Goal: Task Accomplishment & Management: Manage account settings

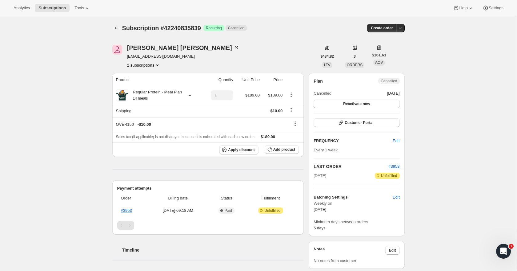
click at [144, 63] on button "2 subscriptions" at bounding box center [144, 65] width 34 height 6
click at [143, 75] on span "41024782591" at bounding box center [133, 76] width 25 height 5
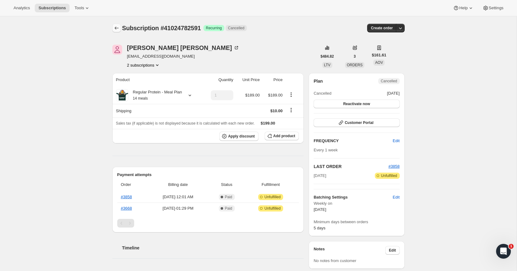
click at [119, 27] on icon "Subscriptions" at bounding box center [117, 28] width 6 height 6
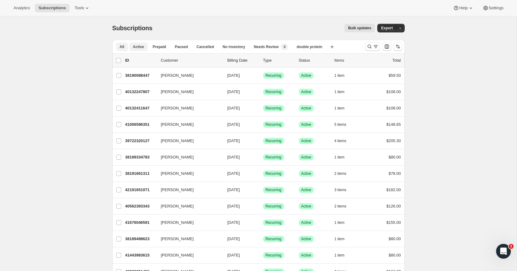
click at [140, 45] on span "Active" at bounding box center [138, 46] width 11 height 5
click at [370, 43] on icon "Search and filter results" at bounding box center [370, 46] width 6 height 6
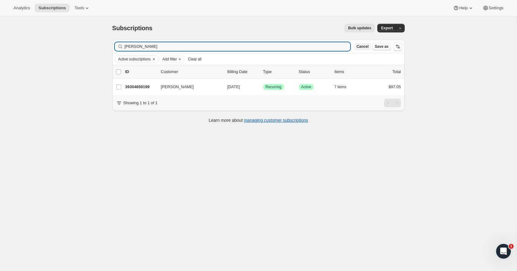
type input "[PERSON_NAME]"
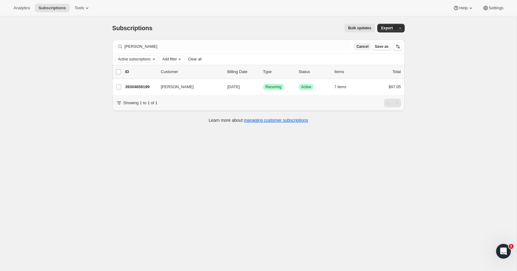
click at [365, 48] on span "Cancel" at bounding box center [363, 46] width 12 height 5
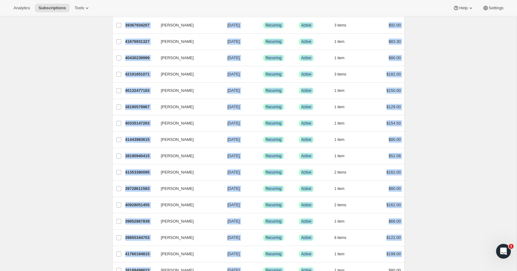
scroll to position [639, 0]
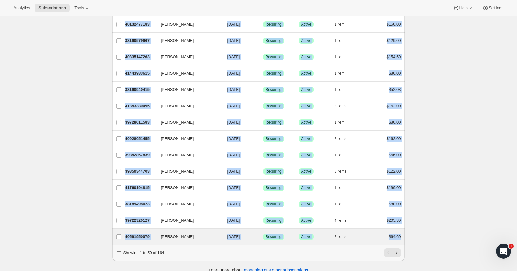
drag, startPoint x: 116, startPoint y: 70, endPoint x: 404, endPoint y: 238, distance: 333.2
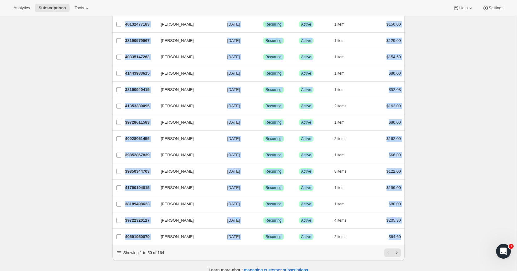
scroll to position [641, 0]
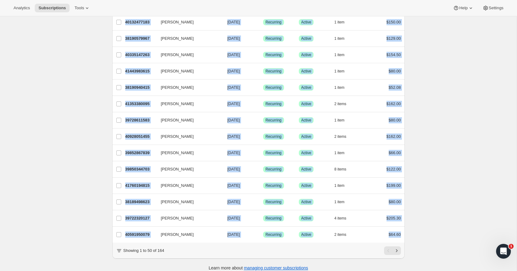
copy ul "[PERSON_NAME] 40196112639 [PERSON_NAME] [DATE] Success Recurring Success Active…"
drag, startPoint x: 461, startPoint y: 215, endPoint x: 458, endPoint y: 217, distance: 3.7
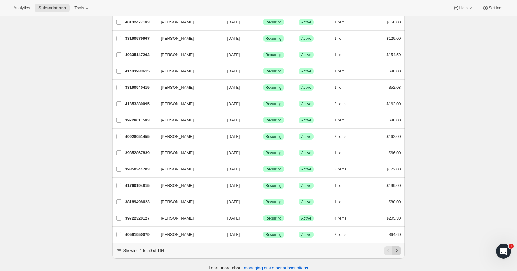
click at [400, 253] on button "Next" at bounding box center [397, 250] width 9 height 9
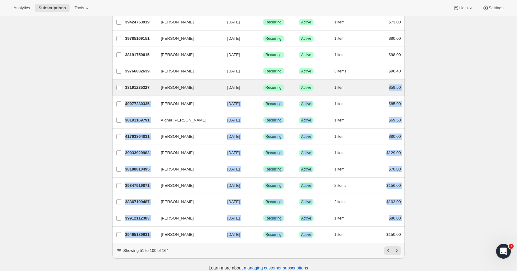
drag, startPoint x: 423, startPoint y: 231, endPoint x: 317, endPoint y: 92, distance: 174.6
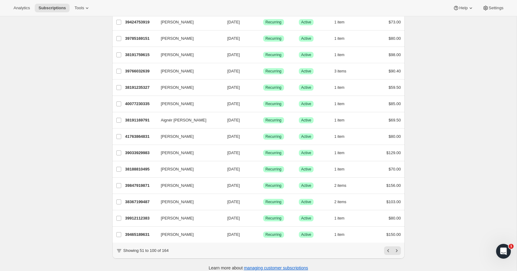
drag, startPoint x: 448, startPoint y: 237, endPoint x: 435, endPoint y: 235, distance: 13.3
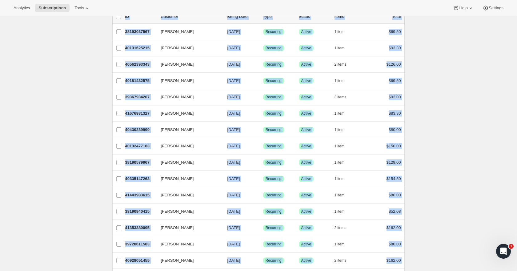
scroll to position [0, 0]
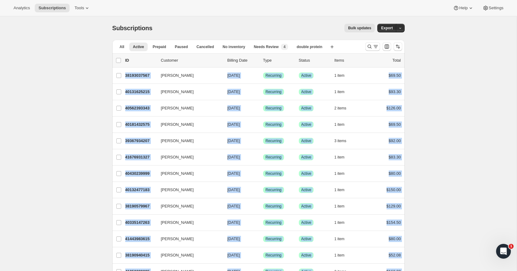
drag, startPoint x: 404, startPoint y: 242, endPoint x: 99, endPoint y: 71, distance: 349.4
copy ul "[PERSON_NAME] 38193037567 [PERSON_NAME] [DATE] Success Recurring Success Active…"
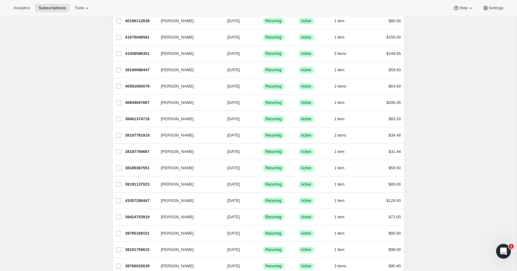
scroll to position [647, 0]
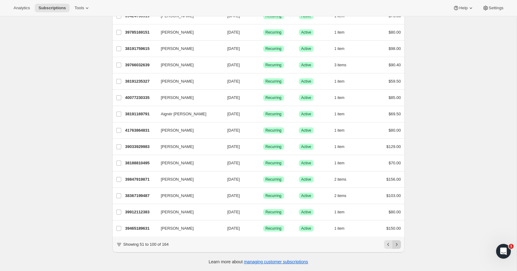
click at [400, 243] on icon "Next" at bounding box center [397, 244] width 6 height 6
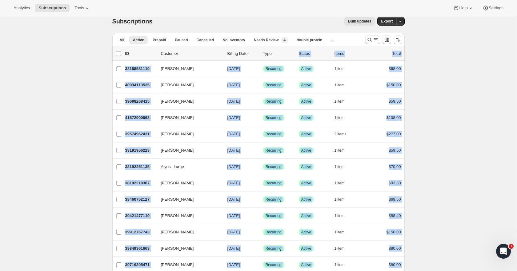
scroll to position [0, 0]
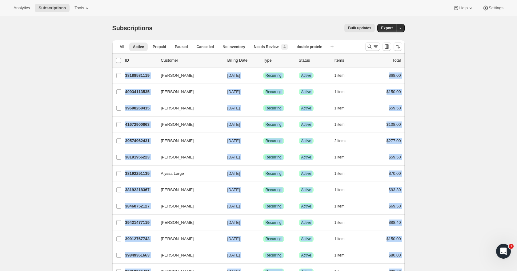
drag, startPoint x: 413, startPoint y: 91, endPoint x: 95, endPoint y: 75, distance: 318.6
copy ul "[PERSON_NAME] 38188581119 [PERSON_NAME] [DATE] Success Recurring Success Active…"
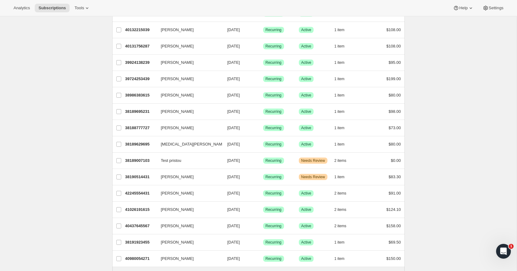
scroll to position [432, 0]
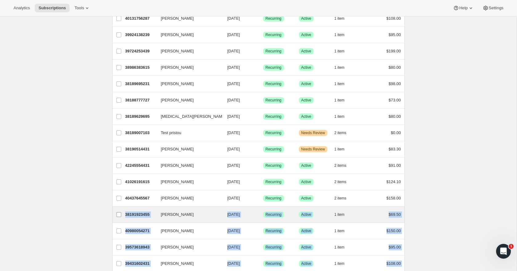
drag, startPoint x: 404, startPoint y: 230, endPoint x: 114, endPoint y: 213, distance: 290.6
click at [114, 213] on ul "list header ID Customer Billing Date Type Status Items Total [PERSON_NAME] 3818…" at bounding box center [258, 36] width 293 height 830
copy ul "[PERSON_NAME] 38191923455 [PERSON_NAME] [DATE] Success Recurring Success Active…"
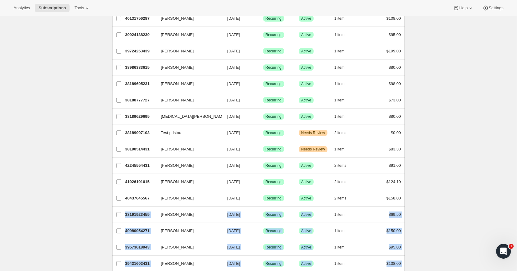
scroll to position [647, 0]
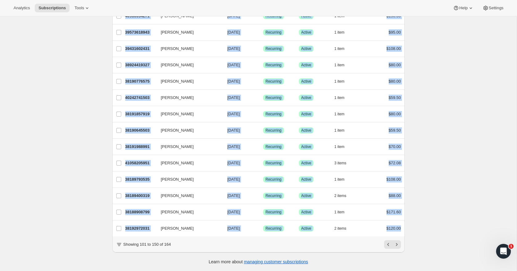
drag, startPoint x: 426, startPoint y: 218, endPoint x: 422, endPoint y: 230, distance: 12.7
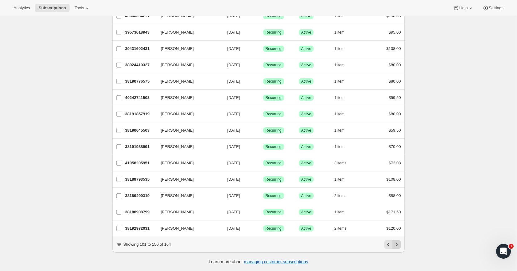
click at [398, 244] on icon "Next" at bounding box center [397, 244] width 6 height 6
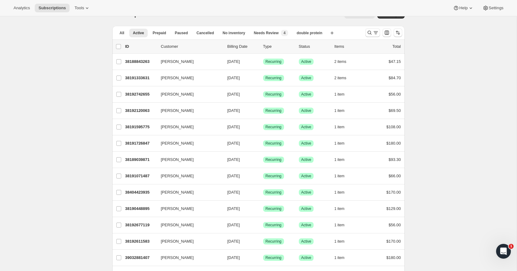
scroll to position [0, 0]
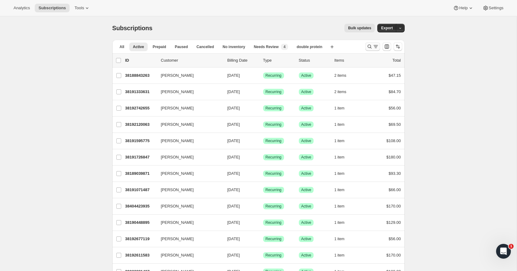
click at [370, 48] on icon "Search and filter results" at bounding box center [370, 46] width 6 height 6
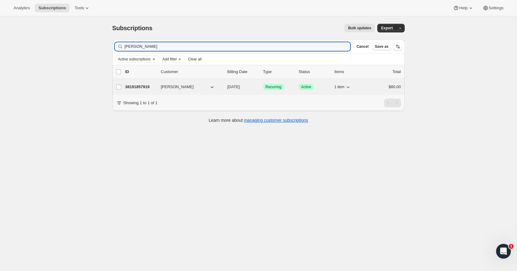
type input "[PERSON_NAME]"
click at [137, 87] on p "38191857919" at bounding box center [140, 87] width 31 height 6
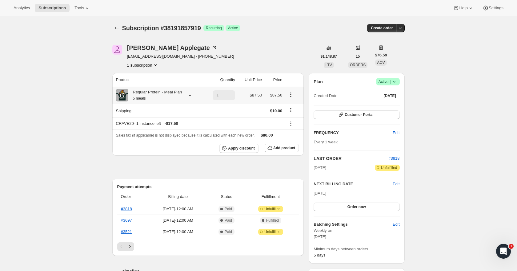
click at [192, 98] on icon at bounding box center [190, 95] width 6 height 6
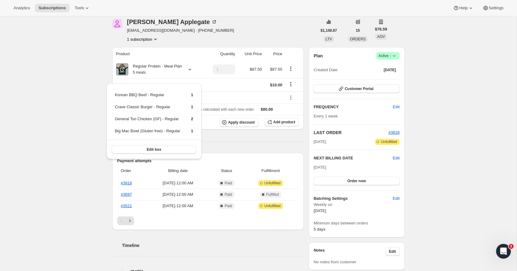
scroll to position [24, 0]
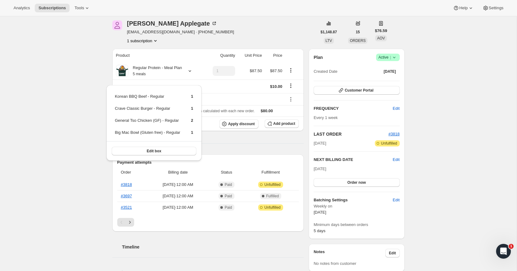
click at [177, 46] on div "[PERSON_NAME] [EMAIL_ADDRESS][DOMAIN_NAME] · [PHONE_NUMBER] 1 subscription $1,1…" at bounding box center [256, 259] width 298 height 498
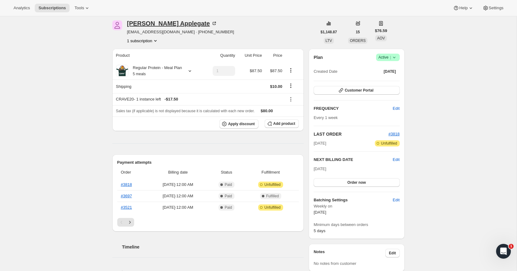
click at [171, 24] on div "[PERSON_NAME]" at bounding box center [172, 23] width 90 height 6
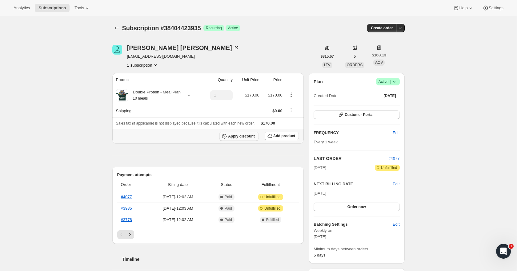
click at [253, 138] on span "Apply discount" at bounding box center [241, 136] width 27 height 5
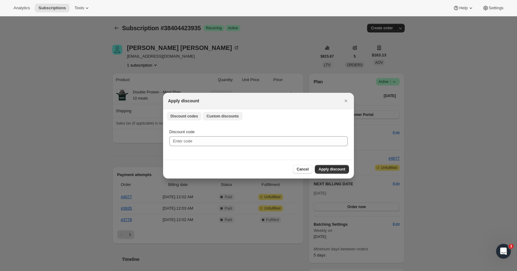
click at [236, 117] on span "Custom discounts" at bounding box center [223, 116] width 32 height 5
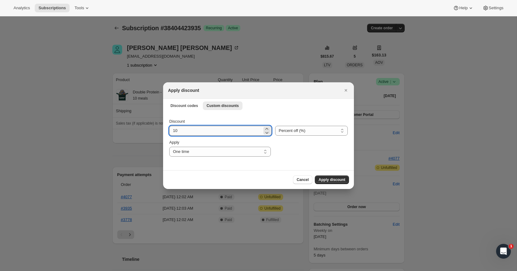
click at [233, 130] on input "10" at bounding box center [215, 131] width 93 height 10
type input "100"
click at [331, 179] on span "Apply discount" at bounding box center [332, 179] width 27 height 5
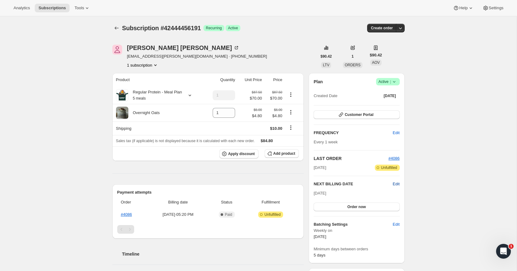
click at [397, 183] on span "Edit" at bounding box center [396, 184] width 7 height 6
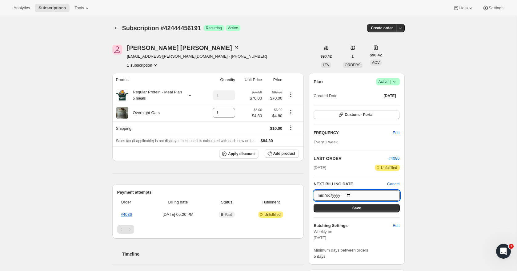
click at [352, 195] on input "2025-08-22" at bounding box center [357, 195] width 86 height 10
type input "2025-08-29"
click at [364, 205] on button "Save" at bounding box center [357, 208] width 86 height 9
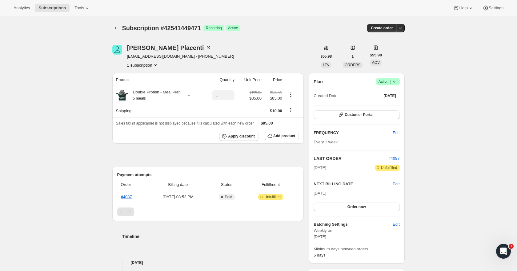
click at [396, 183] on span "Edit" at bounding box center [396, 184] width 7 height 6
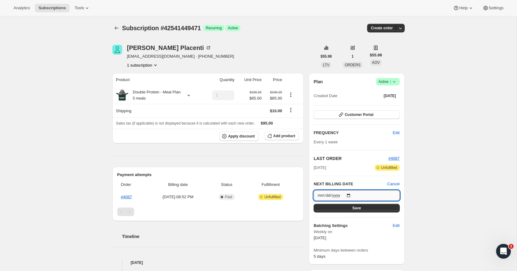
click at [352, 195] on input "2025-08-22" at bounding box center [357, 195] width 86 height 10
type input "2025-08-29"
click at [366, 205] on button "Save" at bounding box center [357, 208] width 86 height 9
